Goal: Information Seeking & Learning: Learn about a topic

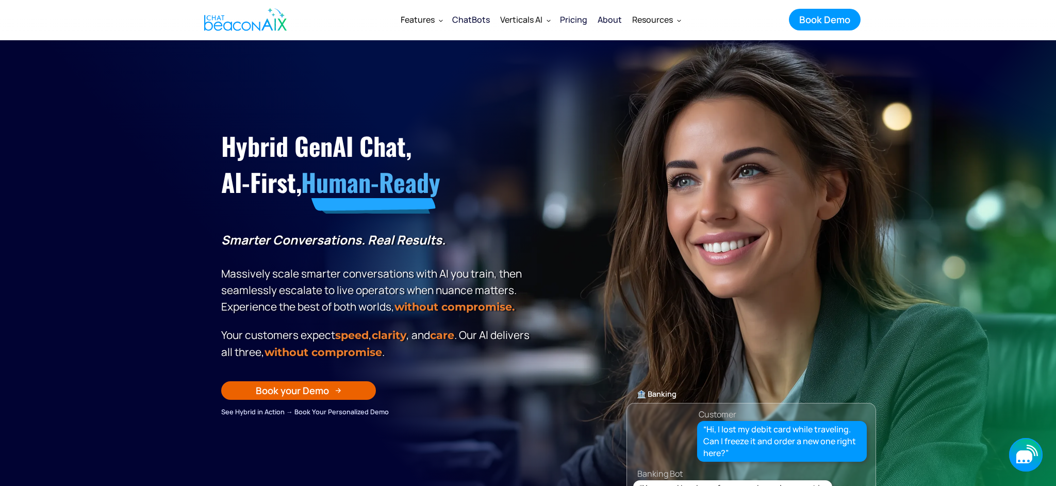
click at [1019, 454] on icon "button" at bounding box center [1025, 456] width 16 height 13
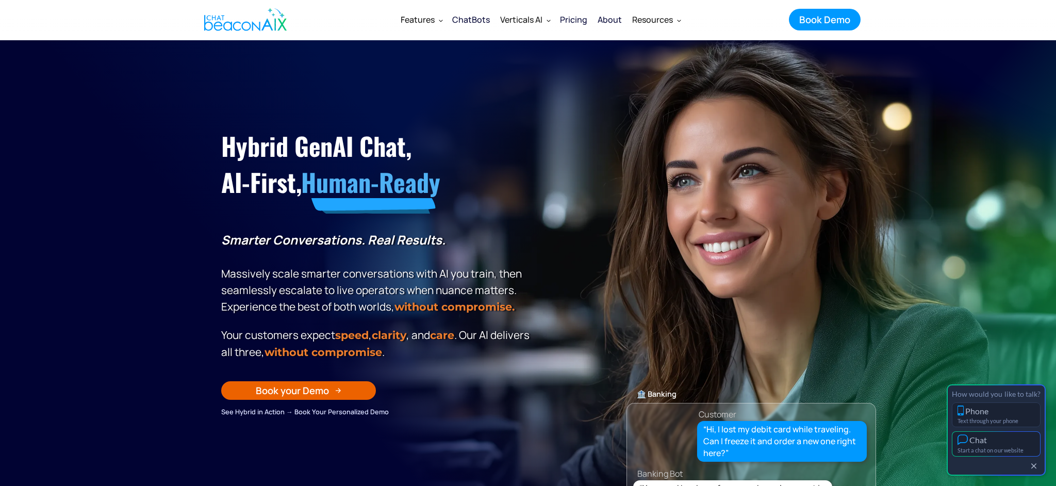
click at [1000, 448] on div "Start a chat on our website" at bounding box center [996, 450] width 77 height 7
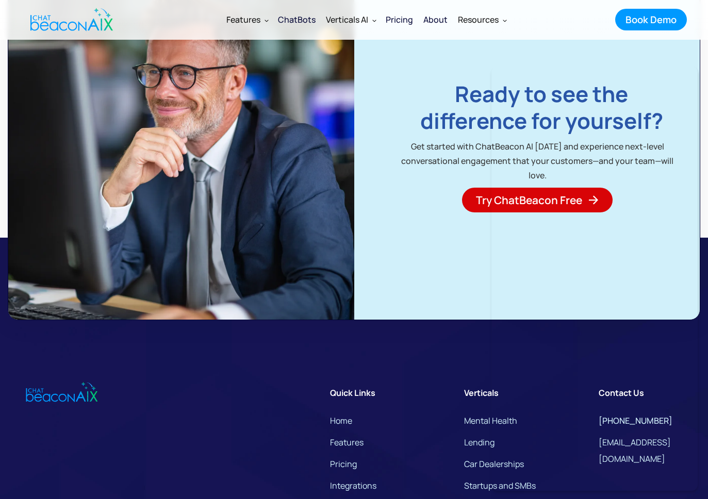
scroll to position [7140, 0]
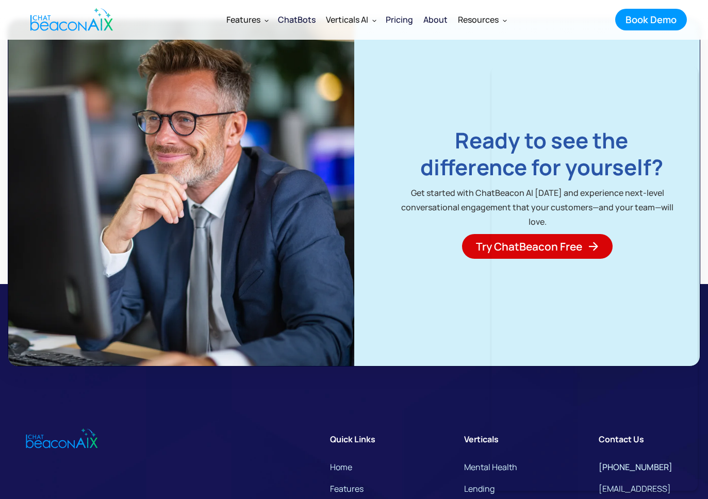
click at [435, 18] on div "About" at bounding box center [435, 19] width 24 height 14
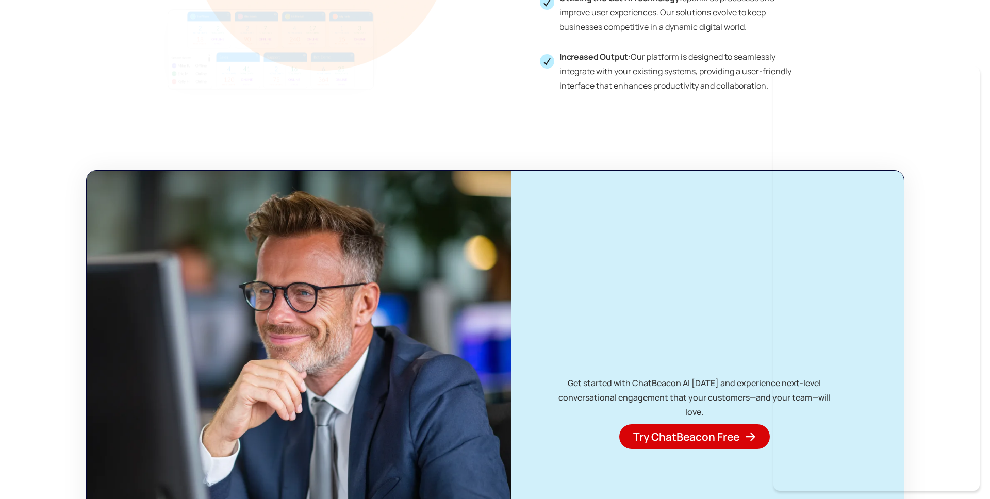
scroll to position [2259, 0]
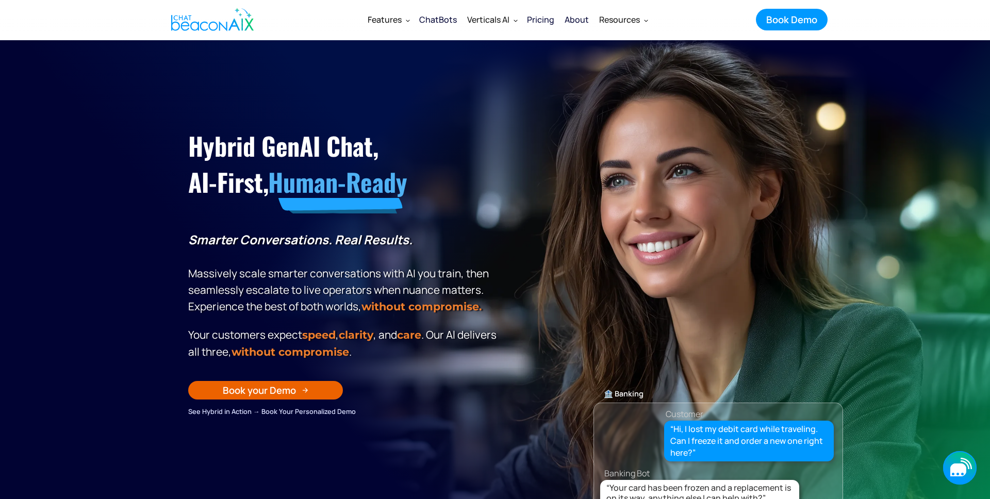
click at [966, 472] on icon "button" at bounding box center [959, 470] width 16 height 13
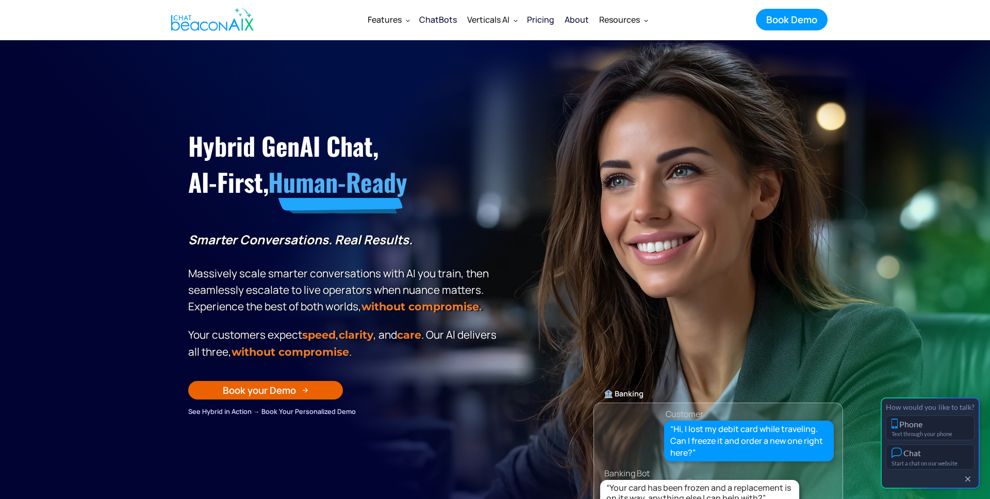
click at [929, 459] on button "Chat Start a chat on our website" at bounding box center [930, 457] width 89 height 25
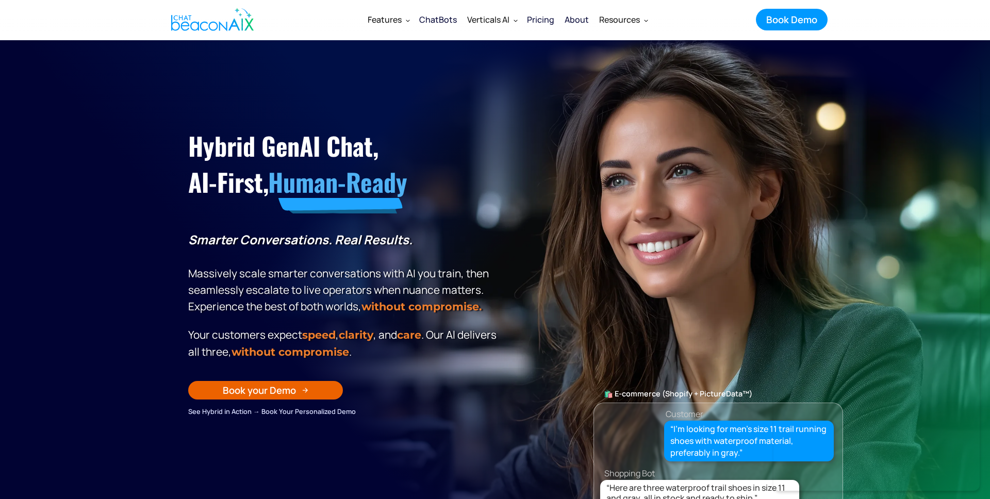
drag, startPoint x: 157, startPoint y: 150, endPoint x: 372, endPoint y: 46, distance: 238.3
click at [158, 150] on section "Hybrid GenAI Chat, AI-First, Human-Ready Smarter Conversations. Real Results. M…" at bounding box center [495, 298] width 990 height 516
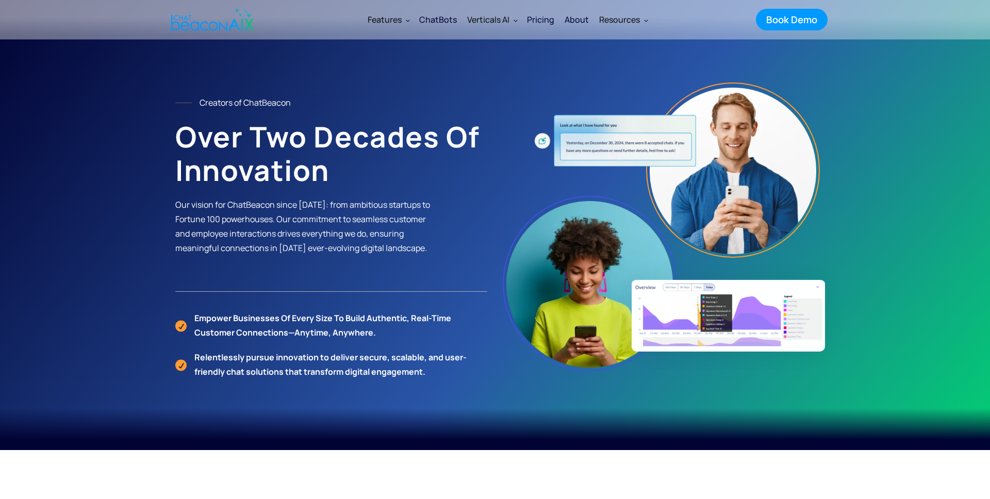
click at [93, 92] on section "Creators of ChatBeacon Over Two Decades of Innovation Our vision for ChatBeacon…" at bounding box center [495, 225] width 990 height 450
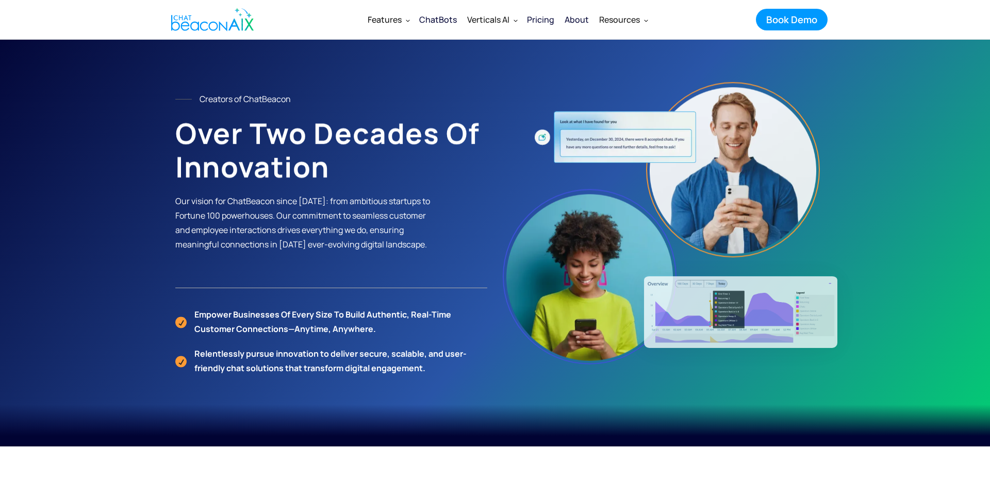
scroll to position [4, 0]
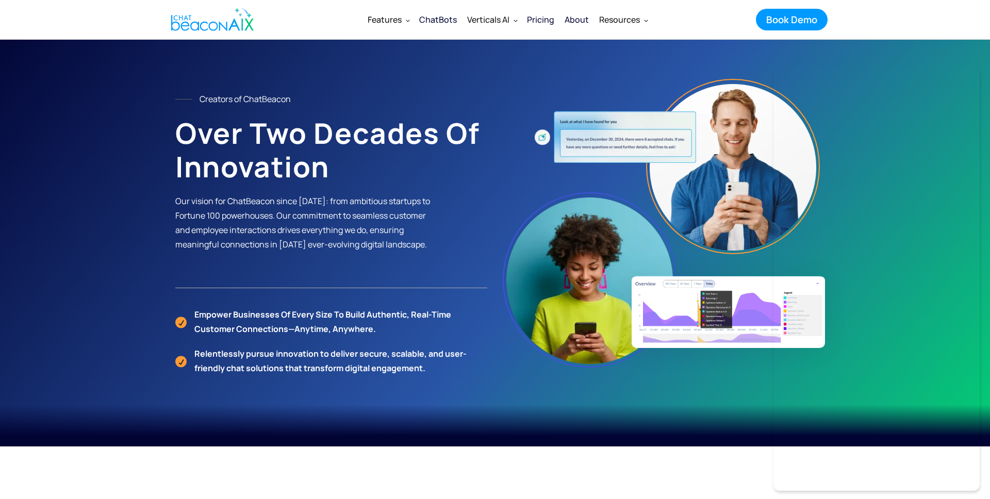
click at [291, 201] on p "Our vision for ChatBeacon since [DATE]: from ambitious startups to Fortune 100 …" at bounding box center [303, 223] width 256 height 58
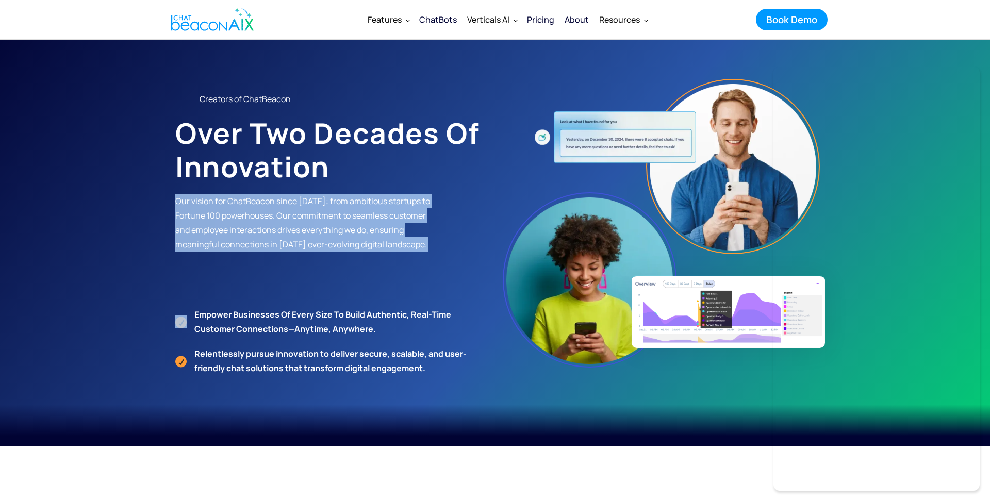
click at [291, 201] on p "Our vision for ChatBeacon since [DATE]: from ambitious startups to Fortune 100 …" at bounding box center [303, 223] width 256 height 58
copy p "Our vision for ChatBeacon since [DATE]: from ambitious startups to Fortune 100 …"
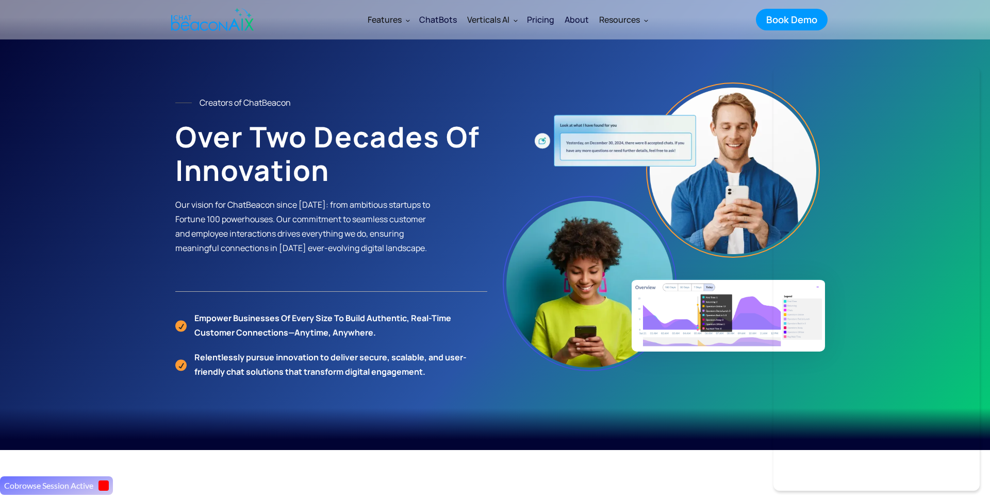
click at [235, 28] on img "home" at bounding box center [212, 19] width 83 height 31
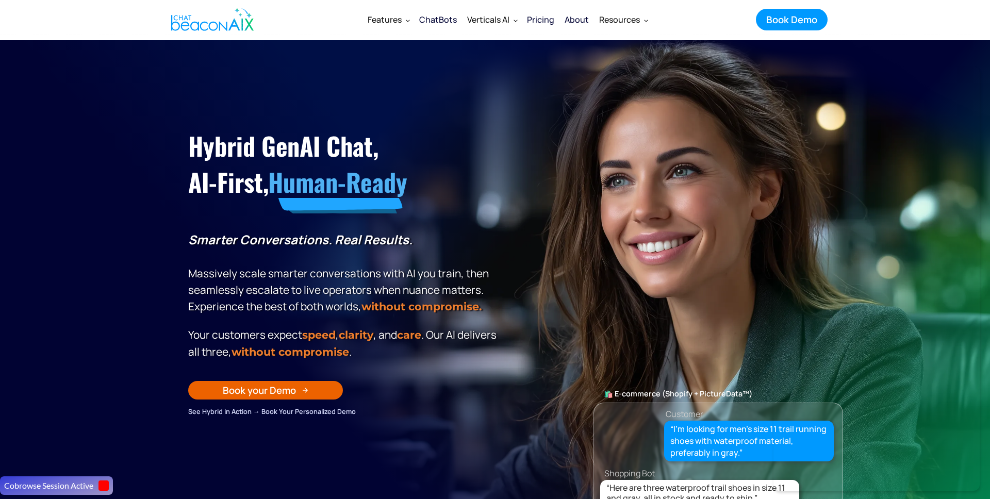
click at [573, 22] on div "About" at bounding box center [577, 19] width 24 height 14
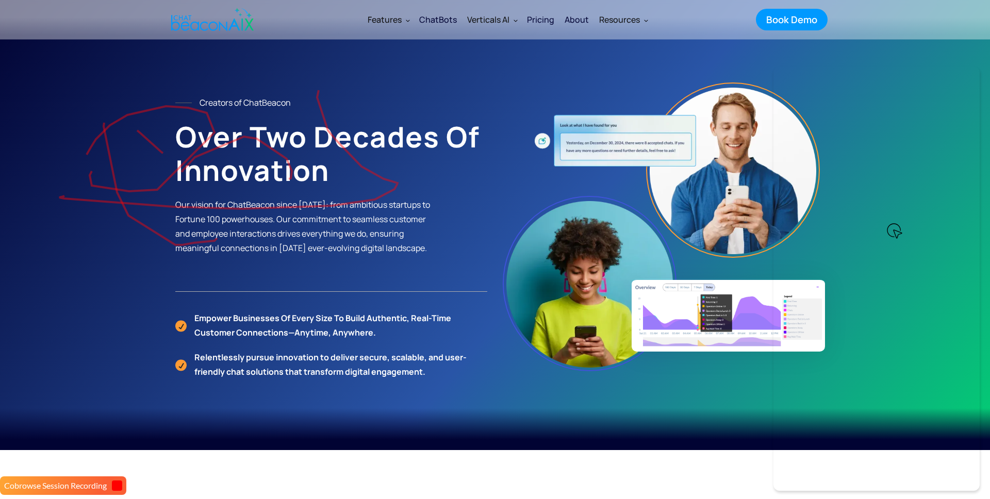
click at [442, 25] on div "ChatBots" at bounding box center [438, 19] width 38 height 14
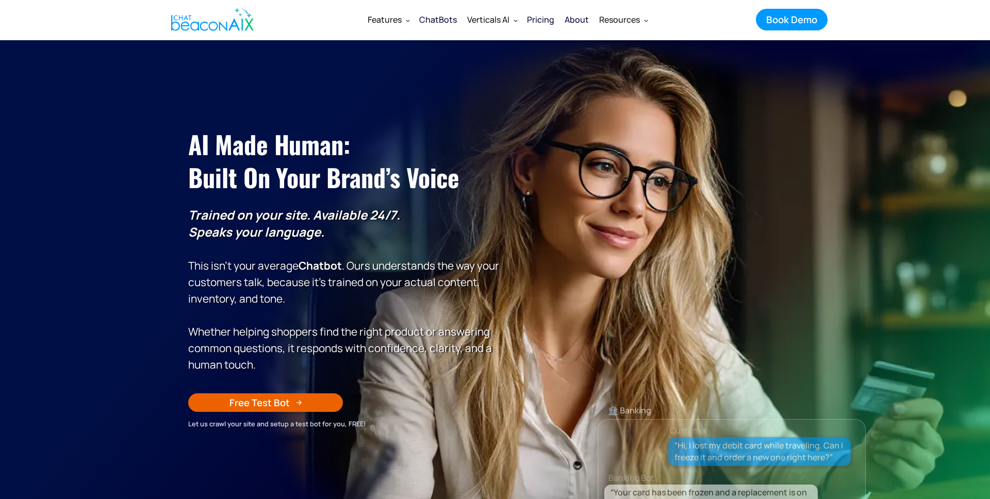
click at [113, 71] on section "AI Made Human: ‍ Built on Your Brand’s Voice Trained on your site. Available 24…" at bounding box center [495, 298] width 990 height 516
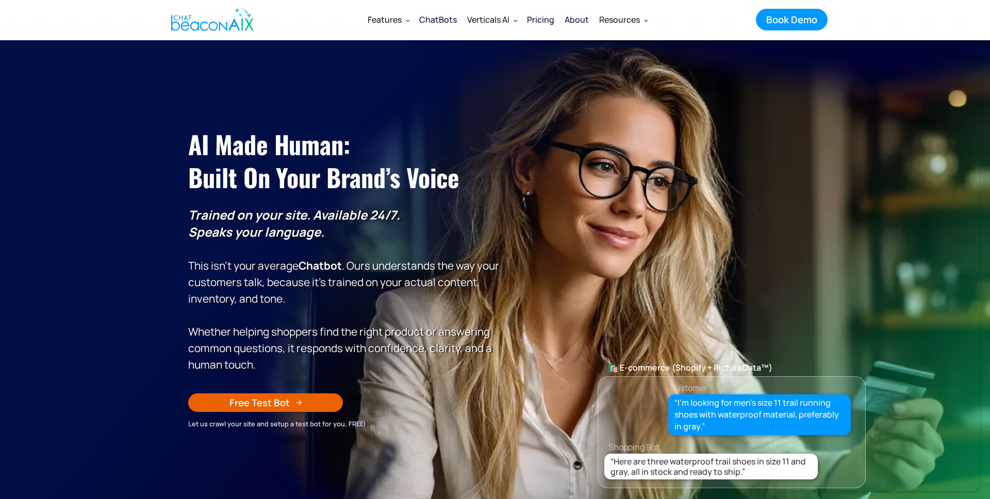
click at [546, 21] on div "Pricing" at bounding box center [540, 19] width 27 height 14
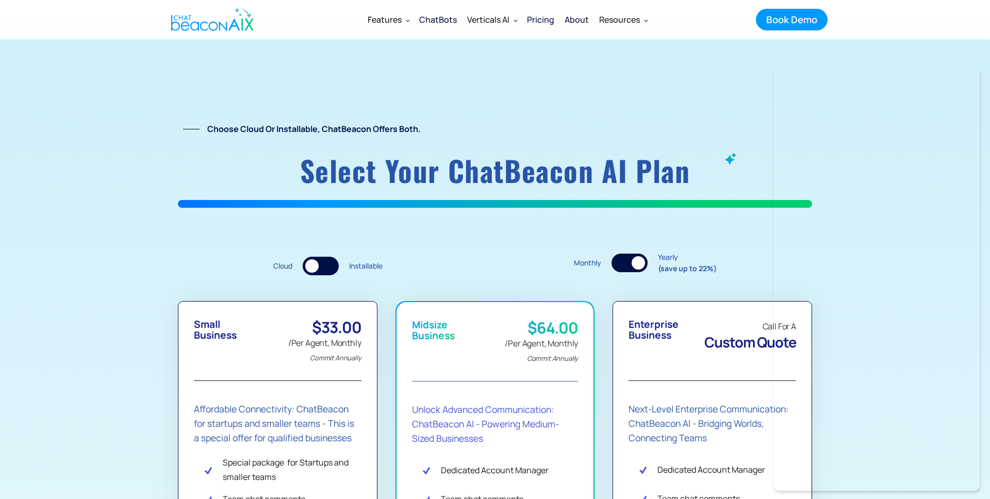
drag, startPoint x: 335, startPoint y: 54, endPoint x: 353, endPoint y: 42, distance: 21.2
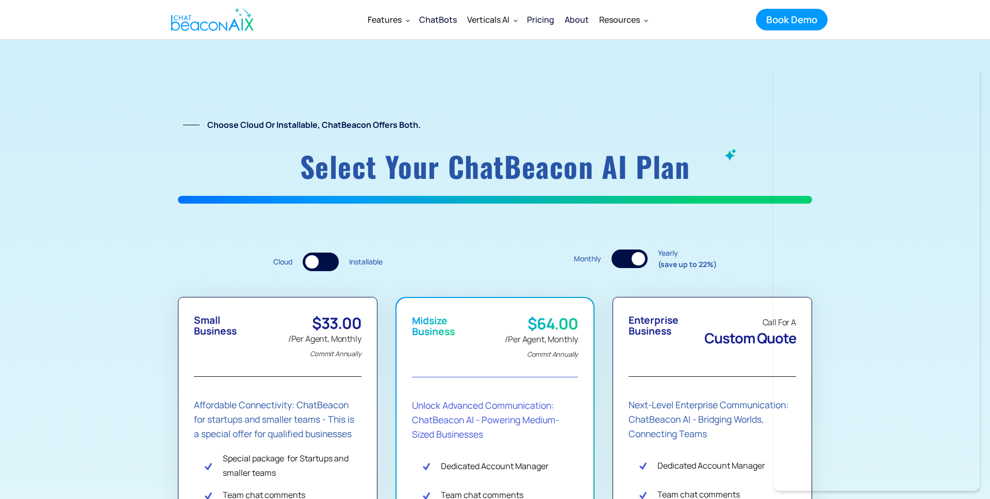
scroll to position [6, 0]
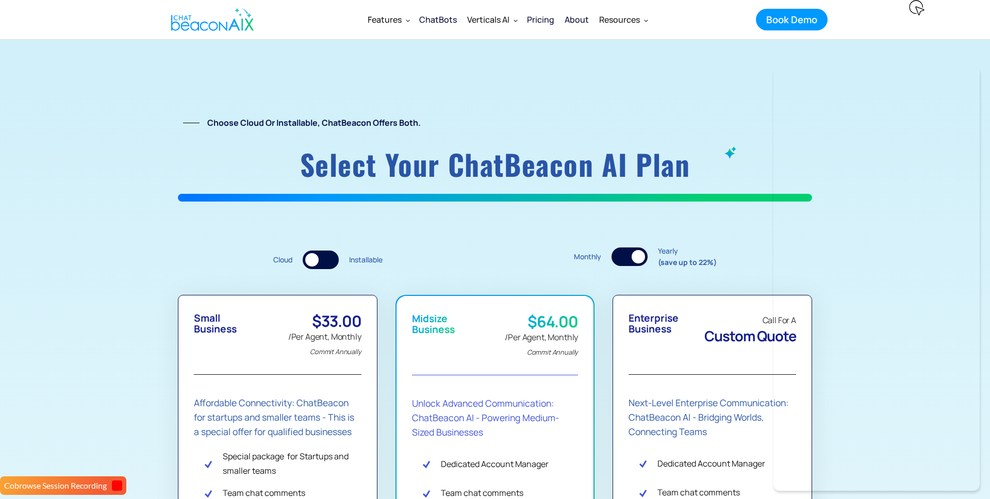
click at [443, 20] on div "ChatBots" at bounding box center [438, 19] width 38 height 14
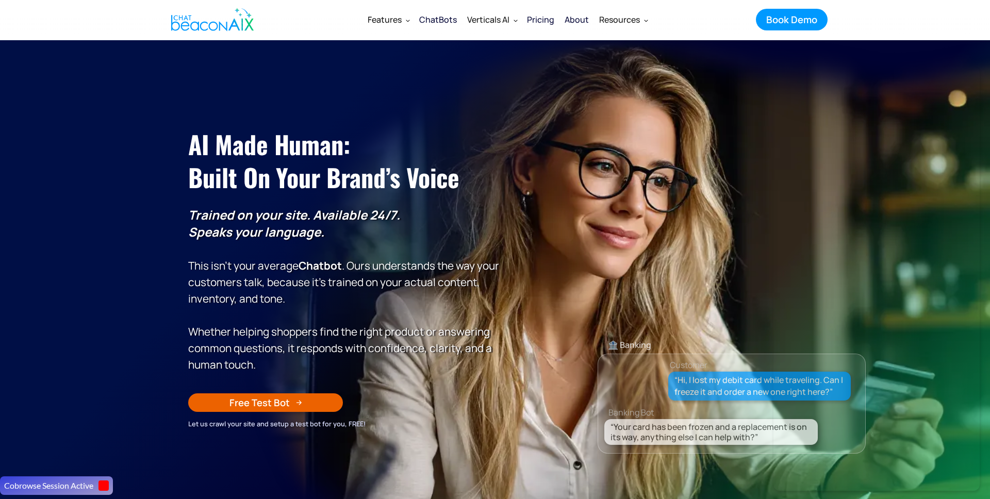
click at [577, 23] on div "About" at bounding box center [577, 19] width 24 height 14
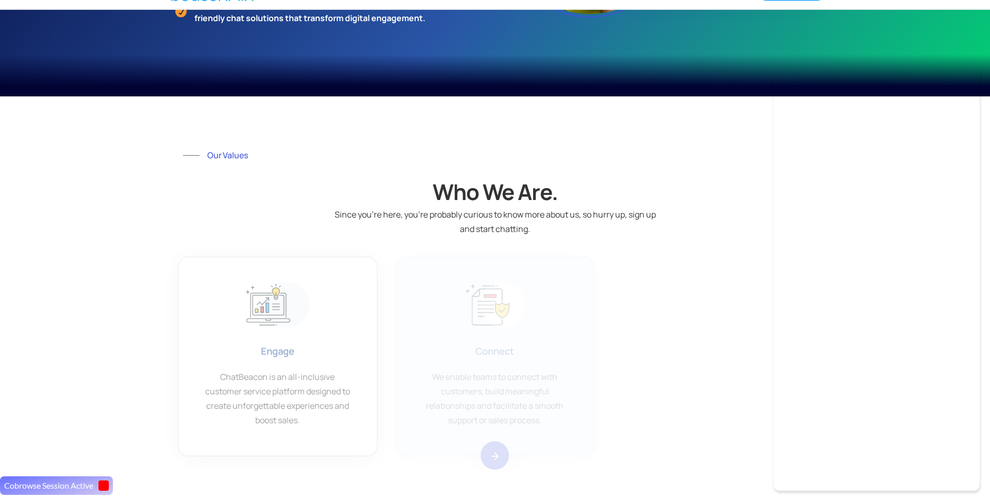
scroll to position [436, 0]
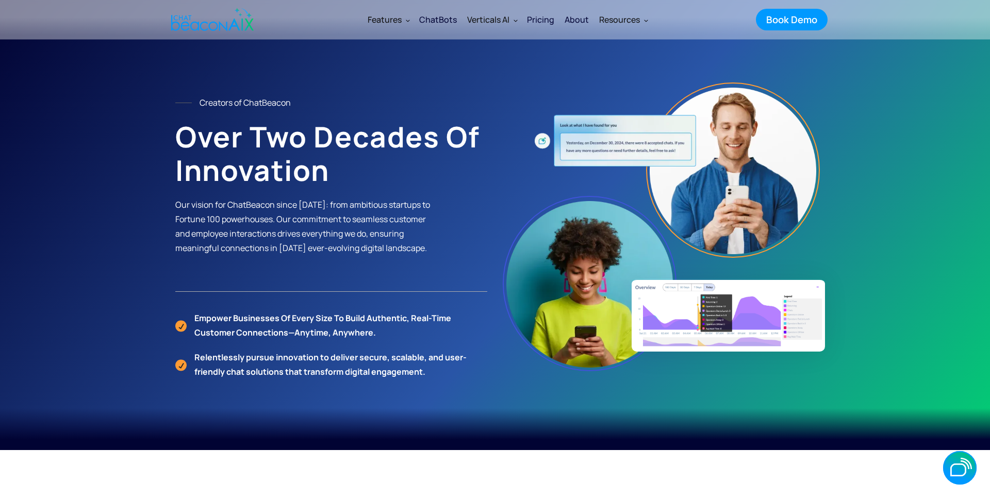
click at [0, 0] on icon "button" at bounding box center [0, 0] width 0 height 0
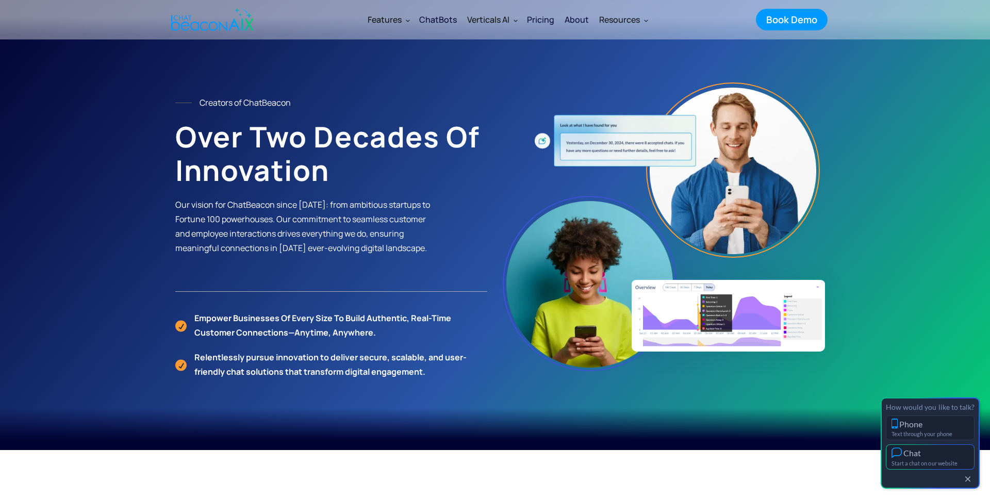
click at [922, 459] on button "Chat Start a chat on our website" at bounding box center [930, 457] width 89 height 25
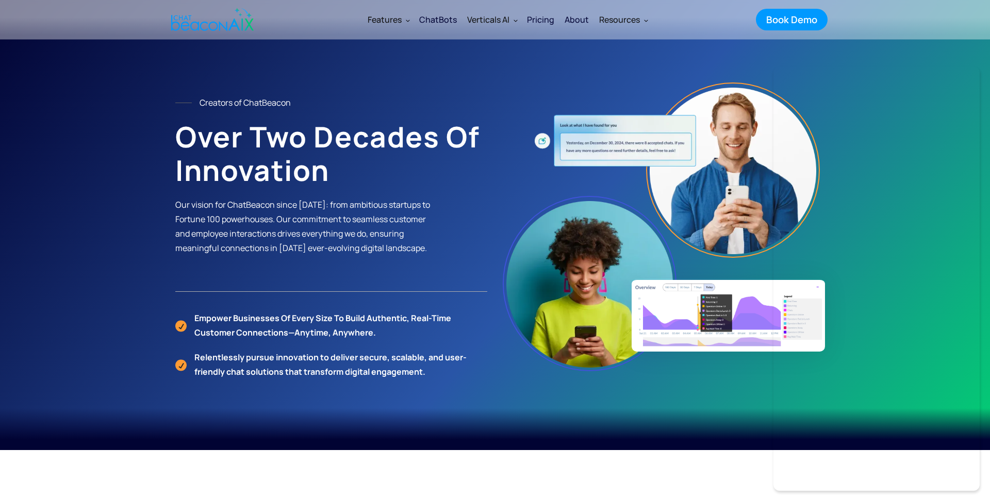
scroll to position [1, 0]
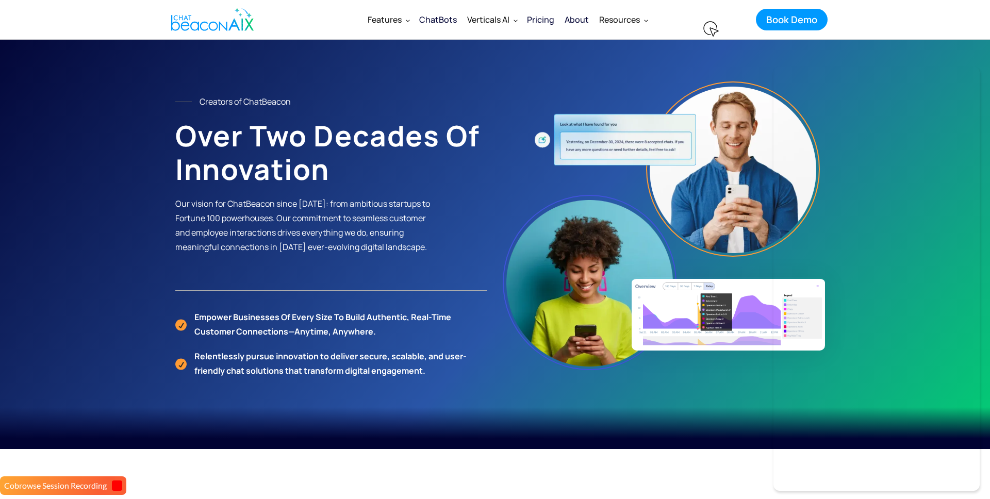
click at [549, 22] on div "Pricing" at bounding box center [540, 19] width 27 height 14
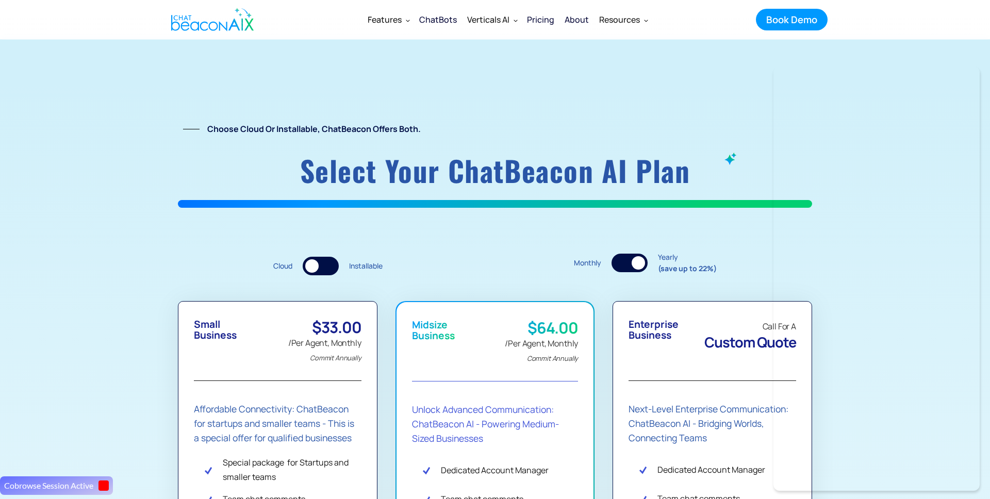
click at [445, 20] on div "ChatBots" at bounding box center [438, 19] width 38 height 14
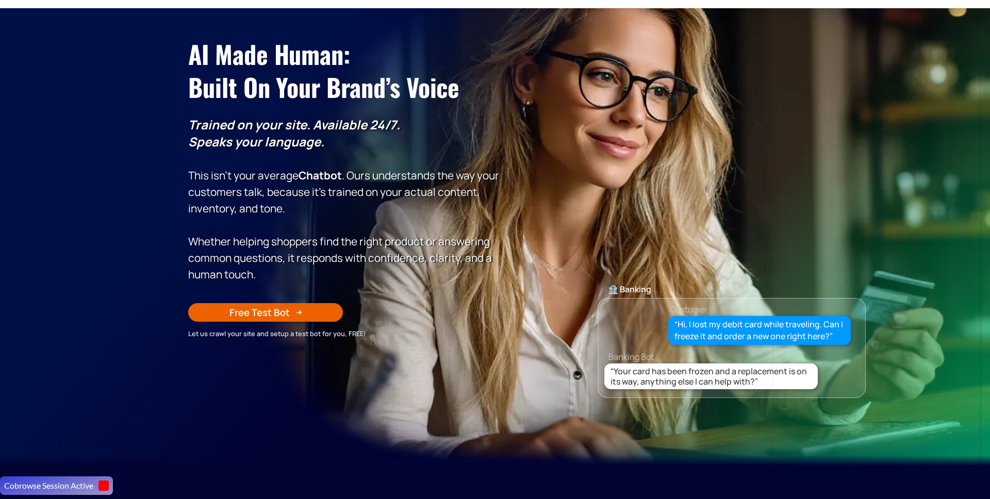
scroll to position [89, 0]
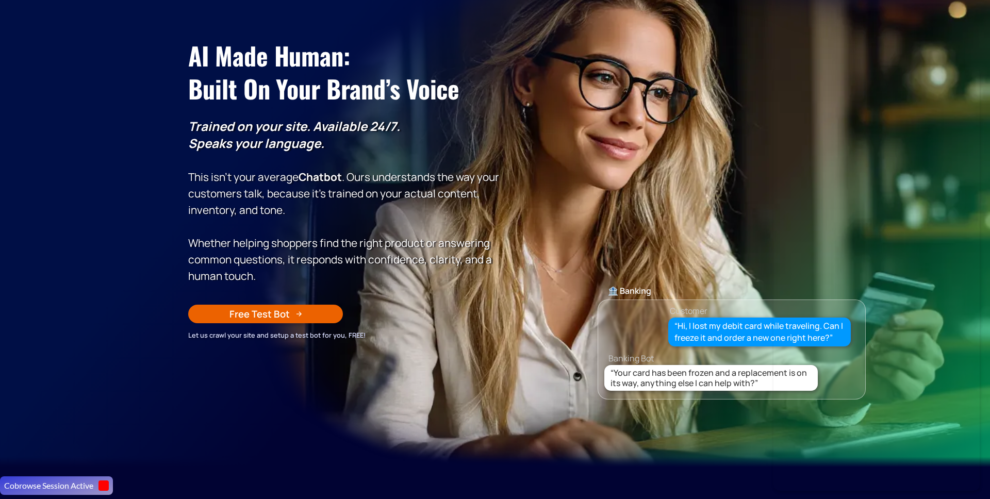
click at [402, 161] on p "Trained on your site. Available 24/7. Speaks your language. This isn’t your ave…" at bounding box center [344, 201] width 312 height 166
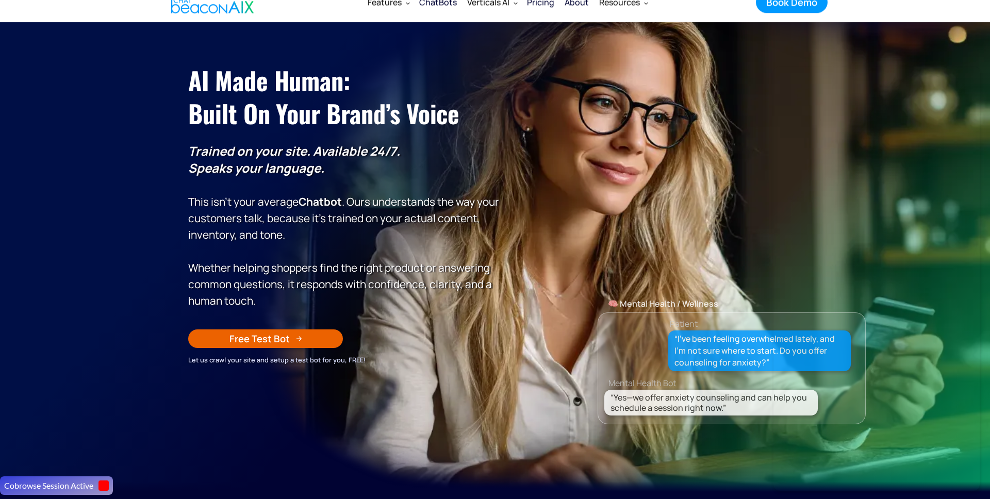
scroll to position [0, 0]
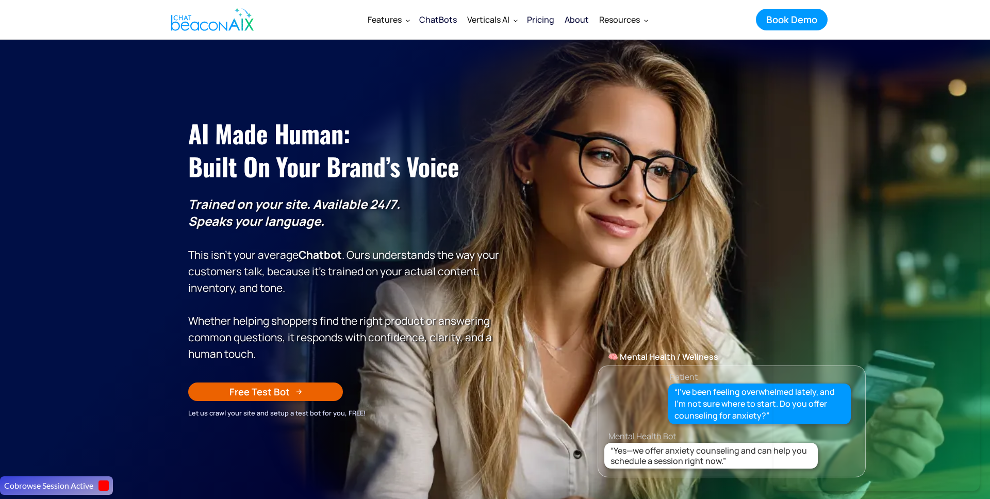
click at [573, 21] on div "About" at bounding box center [577, 19] width 24 height 14
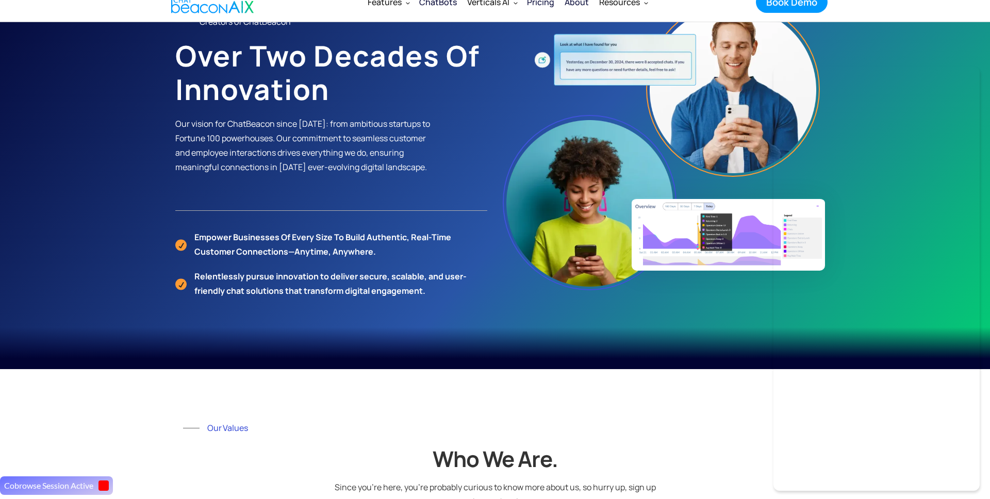
scroll to position [62, 0]
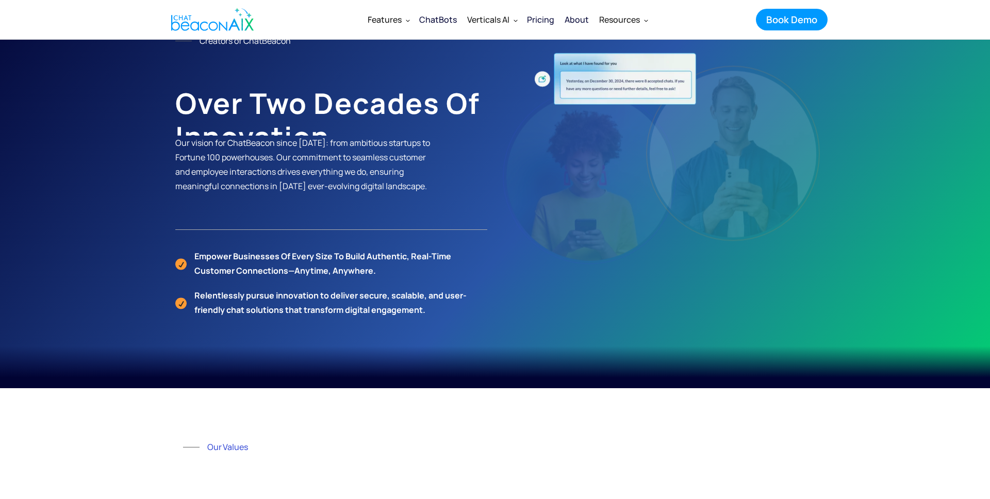
scroll to position [60, 0]
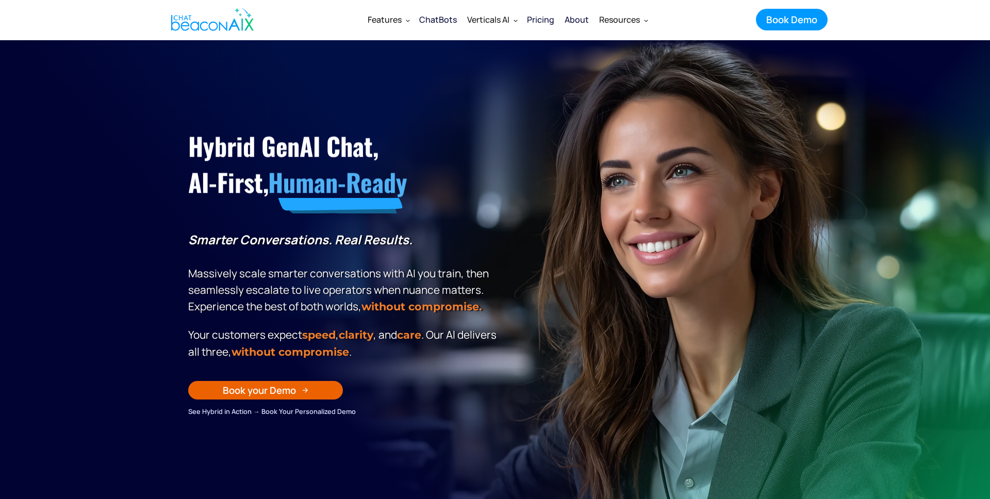
click at [587, 182] on div "Hybrid GenAI Chat, AI-First, Human-Ready Smarter Conversations. Real Results. M…" at bounding box center [495, 254] width 634 height 325
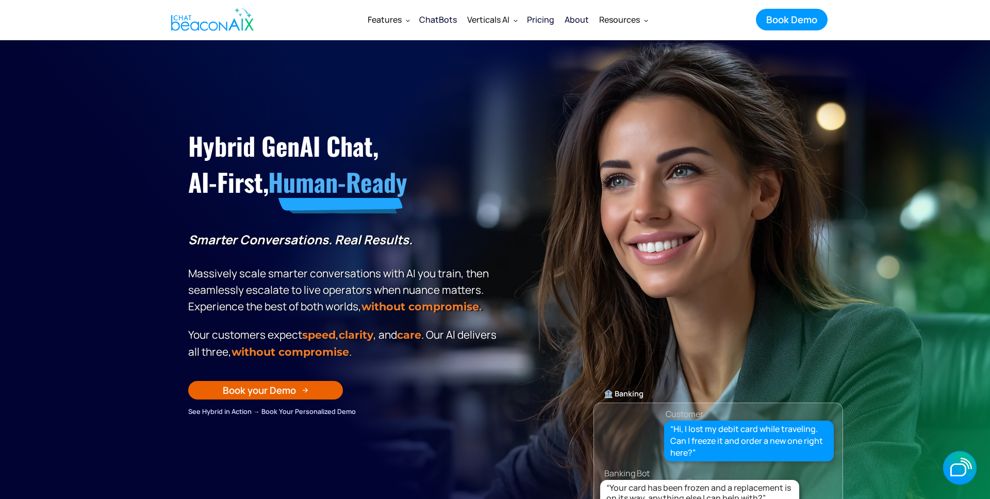
click at [948, 441] on section "Hybrid GenAI Chat, AI-First, Human-Ready Smarter Conversations. Real Results. M…" at bounding box center [495, 298] width 990 height 516
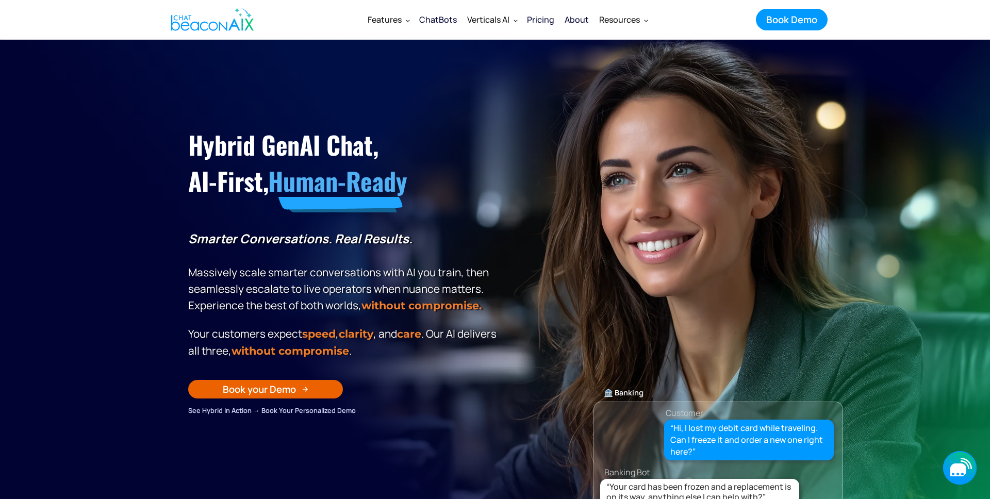
click at [952, 464] on icon "button" at bounding box center [960, 468] width 34 height 34
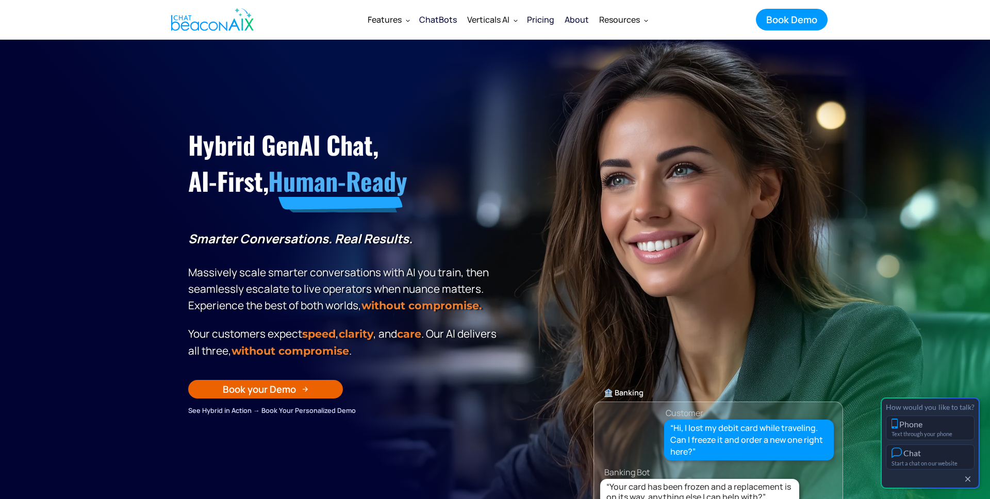
scroll to position [3, 0]
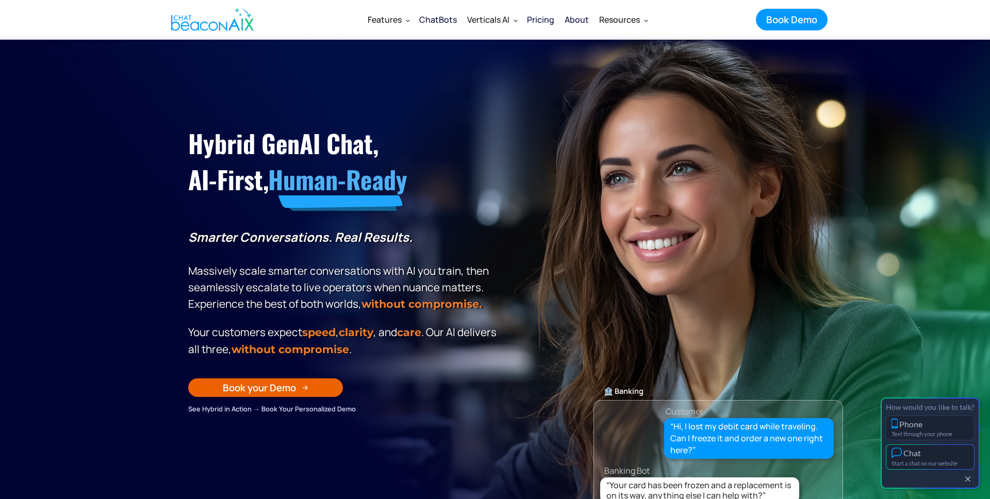
click at [924, 455] on div "Chat" at bounding box center [930, 453] width 77 height 11
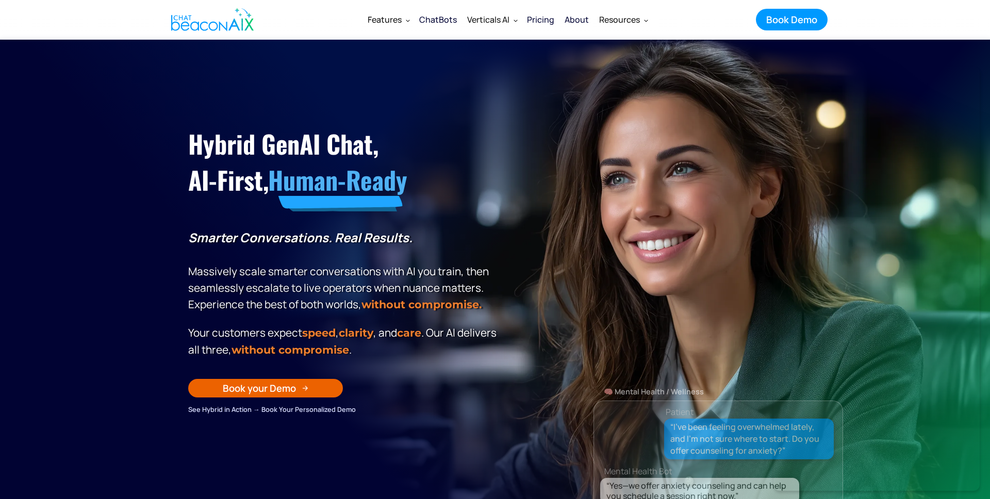
scroll to position [0, 0]
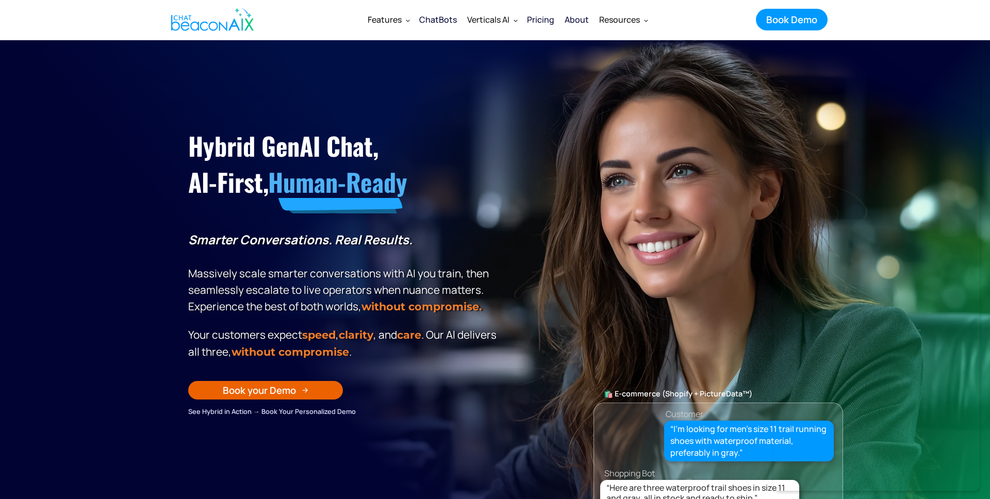
click at [690, 346] on div "Banking Bot" at bounding box center [729, 344] width 249 height 14
click at [959, 466] on icon "button" at bounding box center [959, 470] width 16 height 13
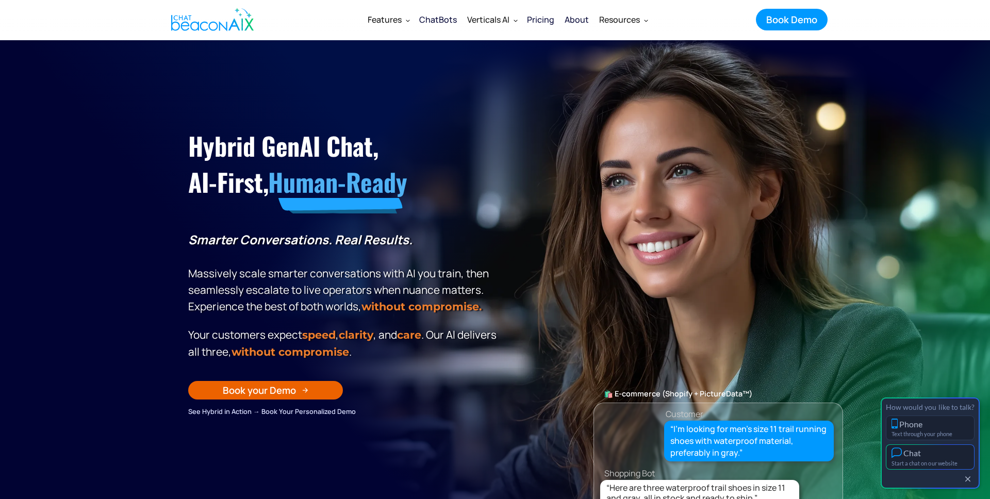
click at [927, 460] on div "Start a chat on our website" at bounding box center [930, 463] width 77 height 7
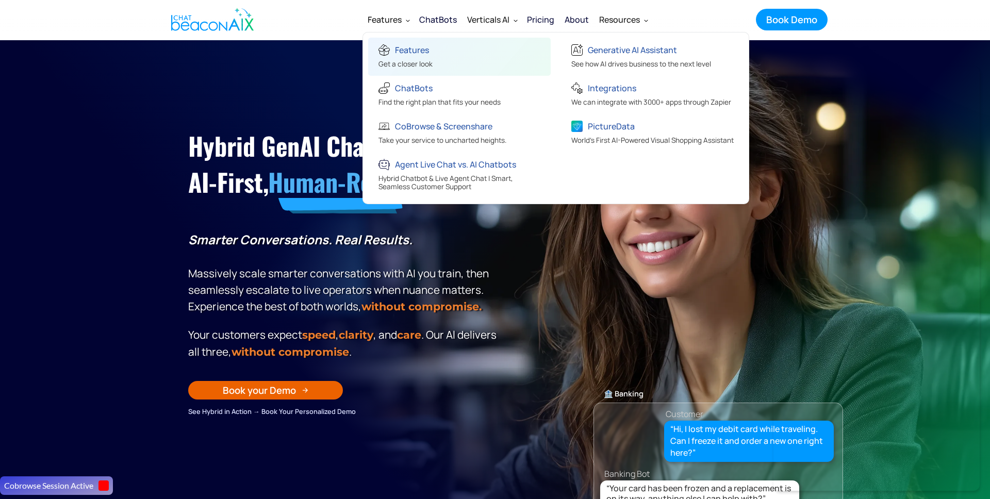
click at [395, 51] on div "Features" at bounding box center [406, 51] width 54 height 17
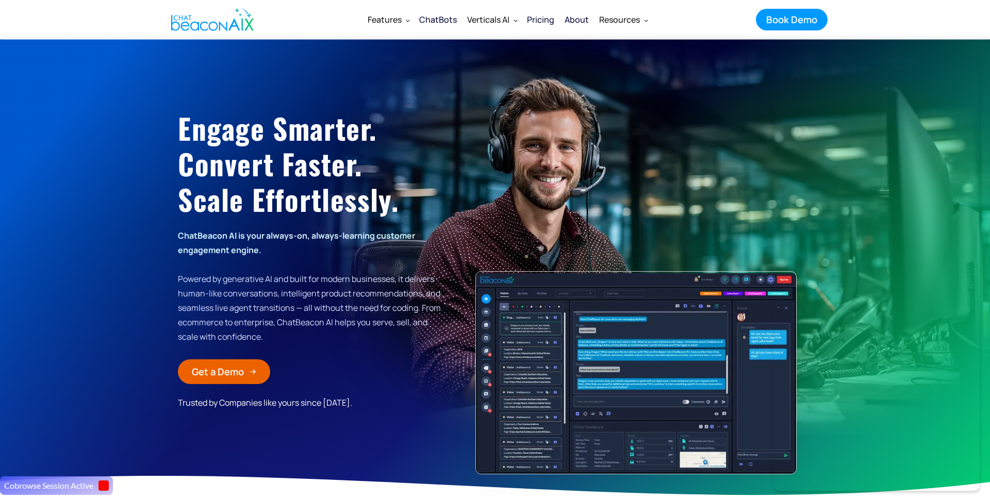
click at [576, 23] on div "About" at bounding box center [577, 19] width 24 height 14
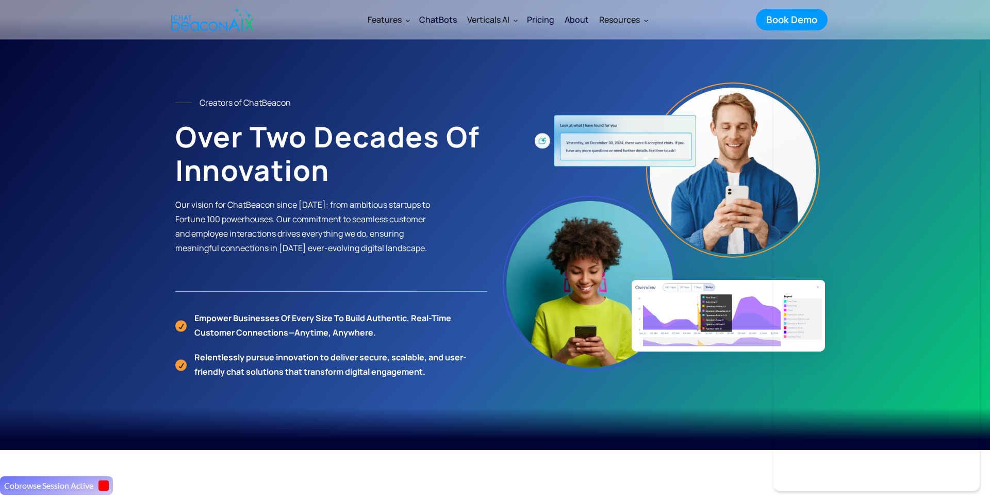
click at [497, 83] on div "Creators of ChatBeacon Over Two Decades of Innovation Our vision for ChatBeacon…" at bounding box center [495, 237] width 660 height 309
click at [447, 23] on div "ChatBots" at bounding box center [438, 19] width 38 height 14
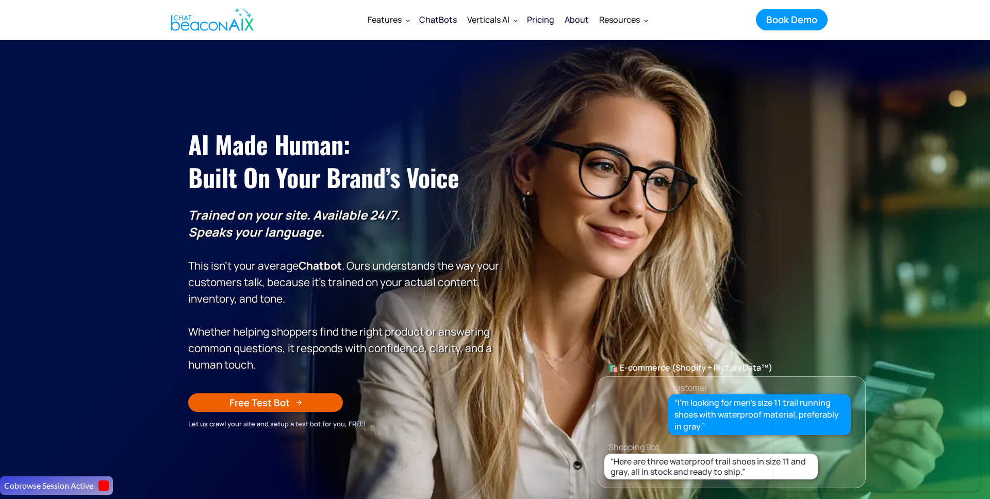
click at [242, 27] on img "home" at bounding box center [212, 19] width 83 height 31
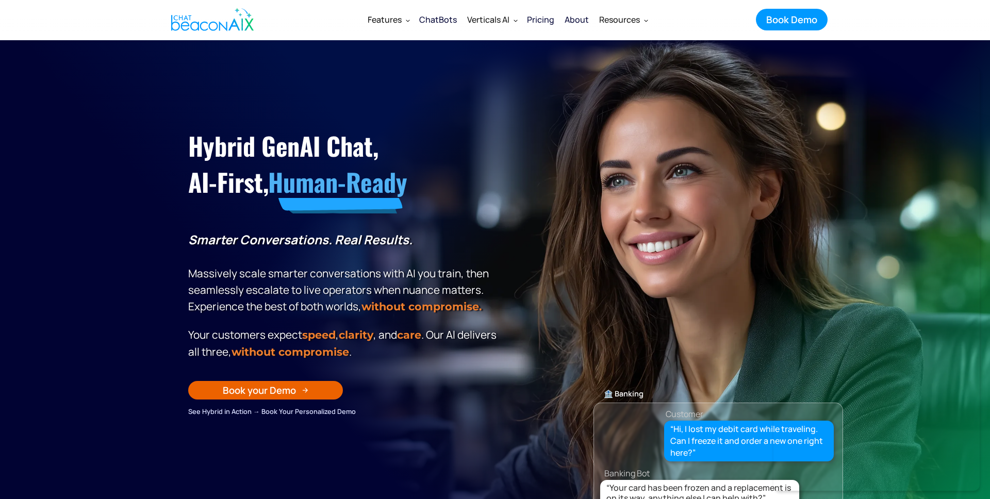
click at [211, 26] on img "home" at bounding box center [212, 19] width 83 height 31
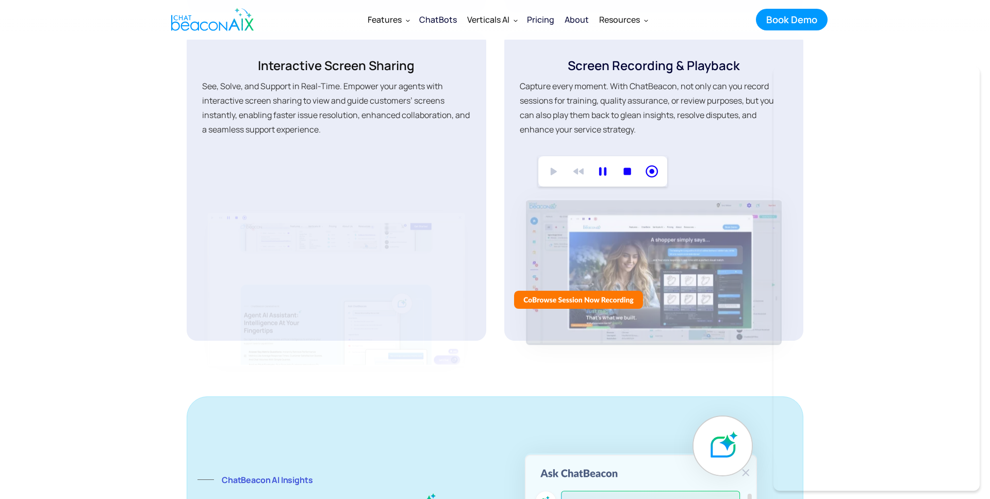
scroll to position [2145, 0]
